Goal: Information Seeking & Learning: Learn about a topic

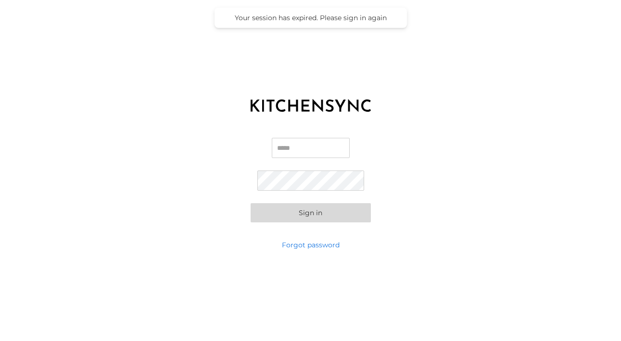
type input "**********"
click at [310, 213] on button "Sign in" at bounding box center [310, 212] width 120 height 19
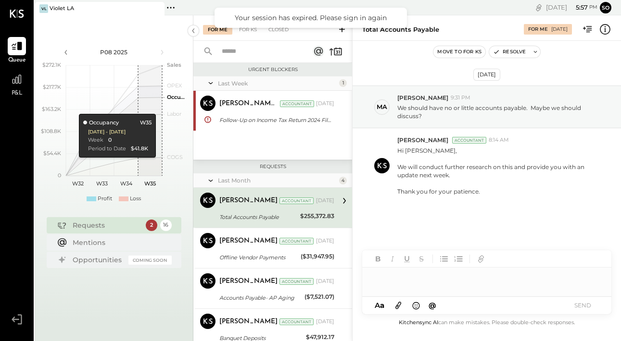
scroll to position [5, 0]
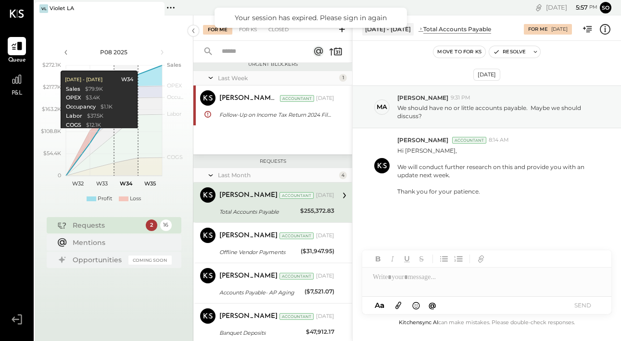
click at [145, 20] on div "P08 2025 polygon, polyline { transition: fill-opacity 0.1s, stroke-opacity 0.1s…" at bounding box center [114, 185] width 159 height 341
click at [426, 156] on p "Hi [PERSON_NAME], We will conduct further research on this and provide you with…" at bounding box center [499, 172] width 205 height 50
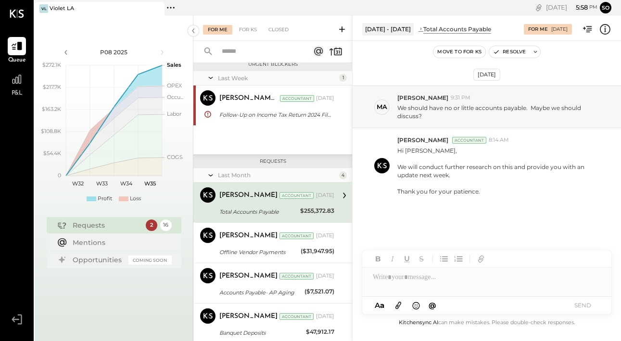
click at [224, 30] on div "For Me" at bounding box center [217, 30] width 29 height 10
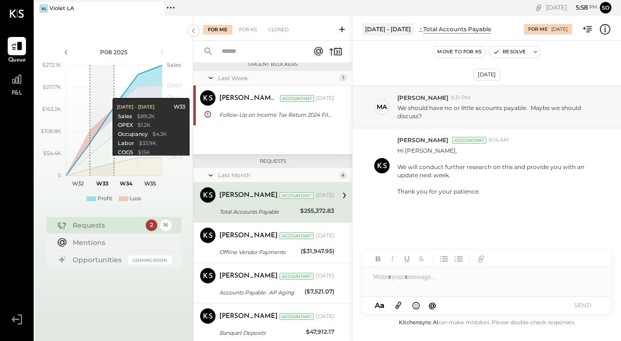
click at [112, 88] on rect at bounding box center [102, 120] width 24 height 111
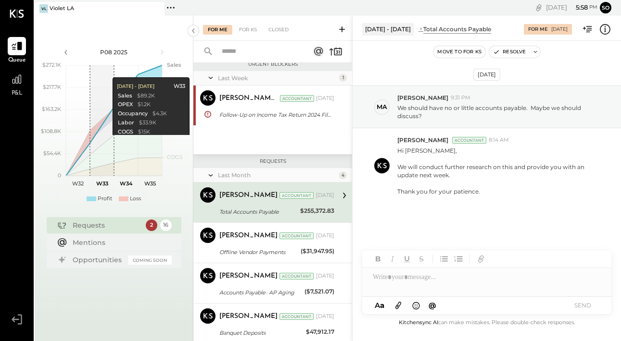
click at [117, 47] on div "P08 2025" at bounding box center [114, 52] width 154 height 16
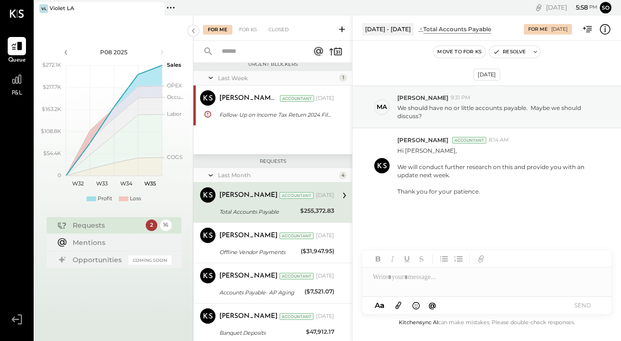
click at [91, 199] on div at bounding box center [92, 199] width 10 height 5
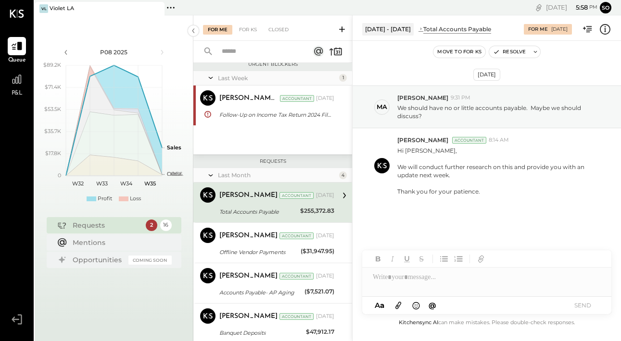
click at [130, 199] on div "Loss" at bounding box center [135, 199] width 11 height 8
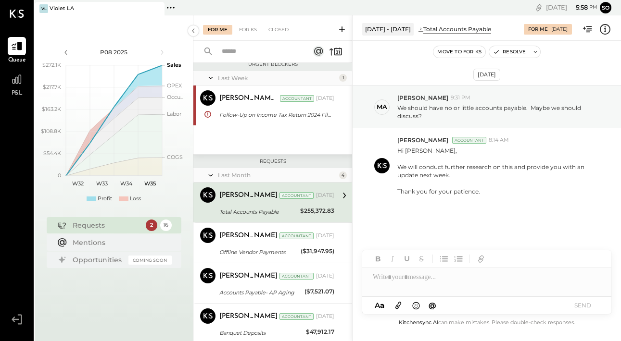
click at [114, 225] on div "Requests" at bounding box center [107, 226] width 68 height 10
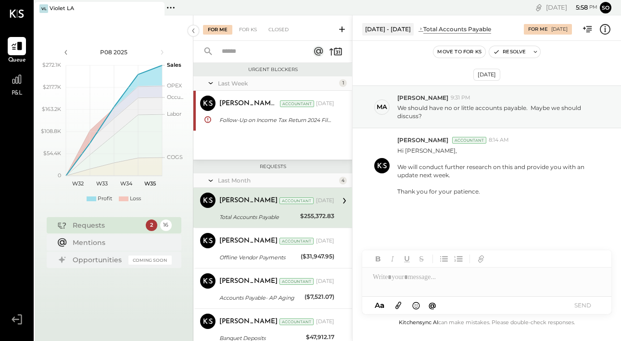
click at [171, 7] on icon at bounding box center [170, 7] width 1 height 1
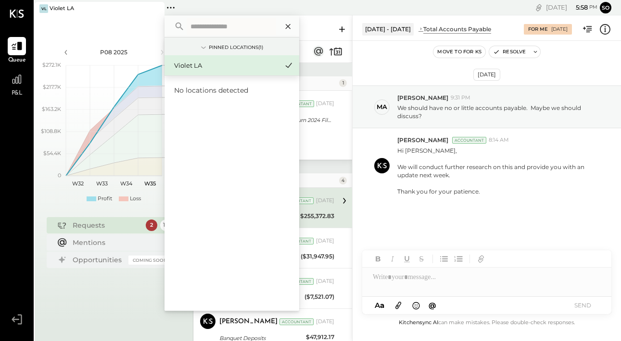
click at [290, 24] on icon at bounding box center [288, 26] width 12 height 12
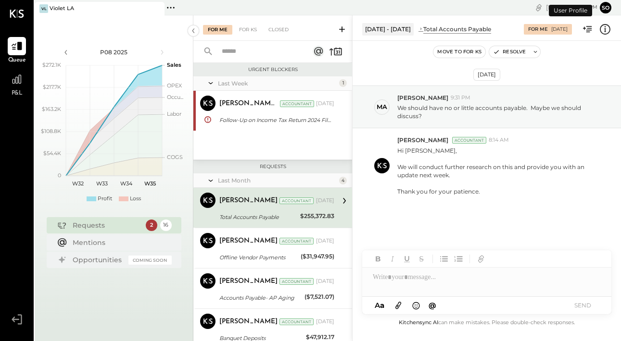
click at [606, 7] on button "so" at bounding box center [605, 8] width 12 height 12
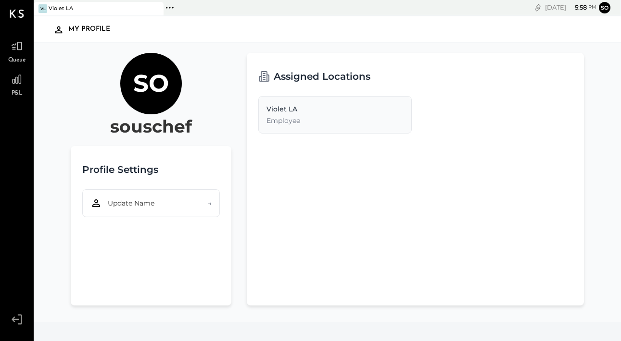
click at [60, 31] on icon at bounding box center [58, 29] width 7 height 7
click at [80, 30] on div "My Profile" at bounding box center [93, 29] width 51 height 15
click at [171, 8] on icon at bounding box center [169, 7] width 12 height 12
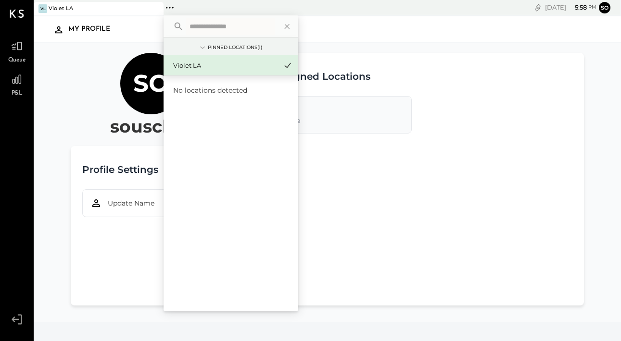
click at [183, 67] on div "Violet LA" at bounding box center [225, 65] width 104 height 9
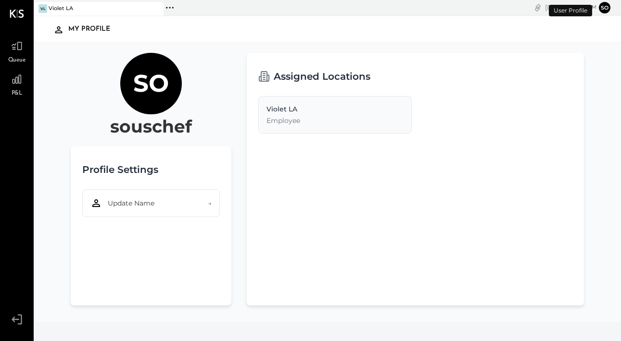
click at [607, 12] on button "so" at bounding box center [604, 8] width 12 height 12
click at [606, 11] on button "so" at bounding box center [604, 8] width 12 height 12
click at [317, 115] on div "Violet LA Employee" at bounding box center [334, 114] width 153 height 37
click at [272, 49] on div "so souschef Profile Settings Update Name → Assigned Locations Violet LA Employee" at bounding box center [327, 182] width 587 height 279
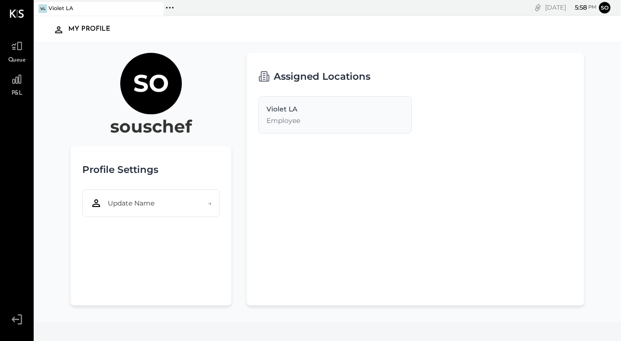
click at [52, 6] on div "Violet LA" at bounding box center [61, 9] width 25 height 8
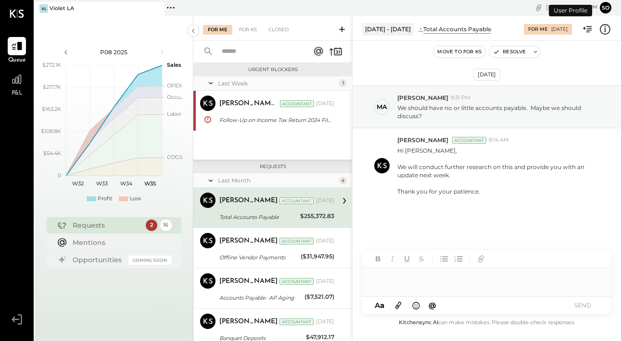
scroll to position [5, 0]
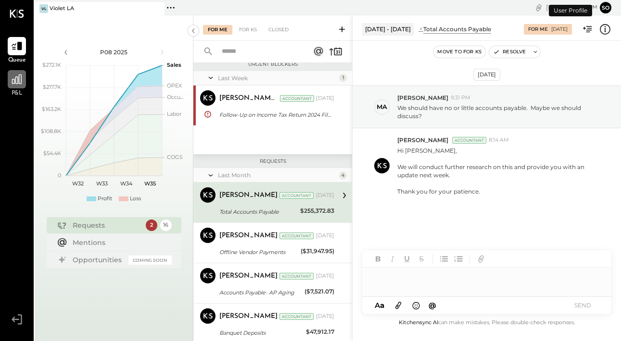
click at [12, 86] on icon at bounding box center [17, 79] width 12 height 12
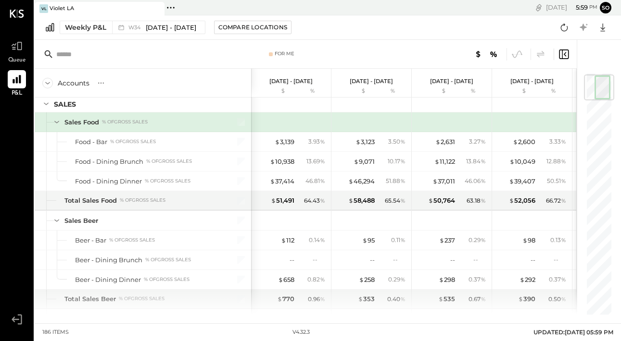
scroll to position [25, 0]
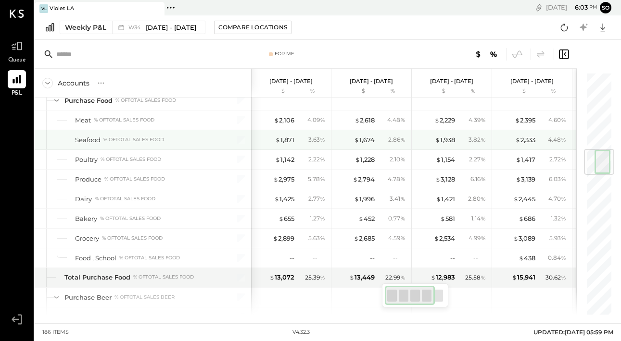
scroll to position [660, 0]
